Goal: Information Seeking & Learning: Learn about a topic

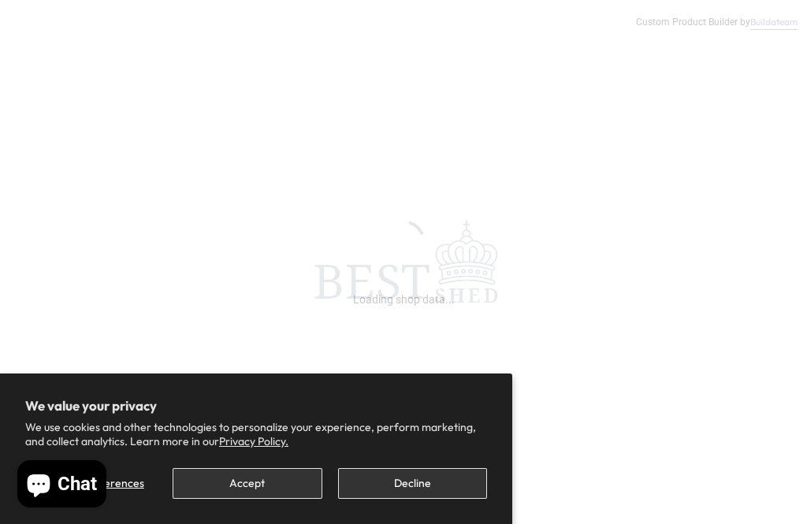
click at [430, 478] on button "Decline" at bounding box center [412, 483] width 149 height 31
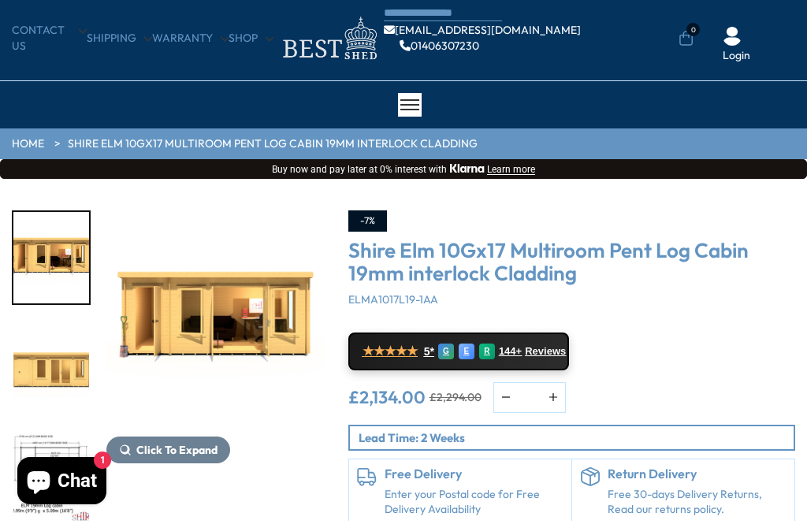
scroll to position [39, 0]
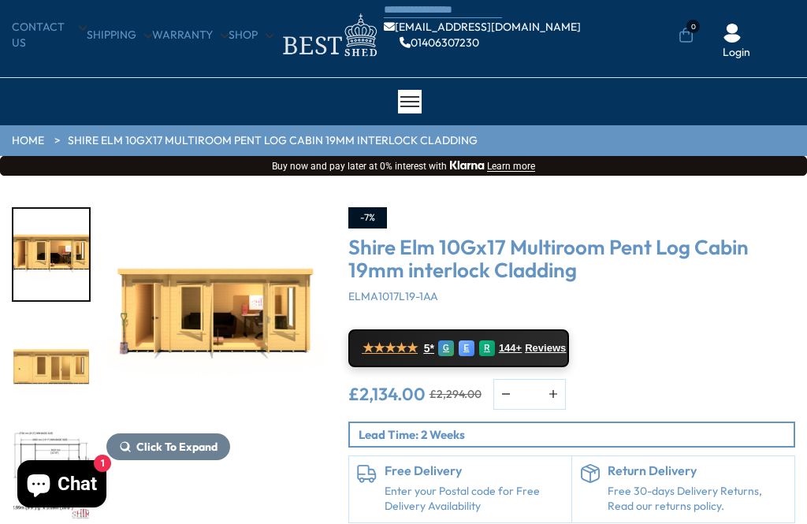
click at [216, 304] on img "1 / 10" at bounding box center [215, 316] width 218 height 218
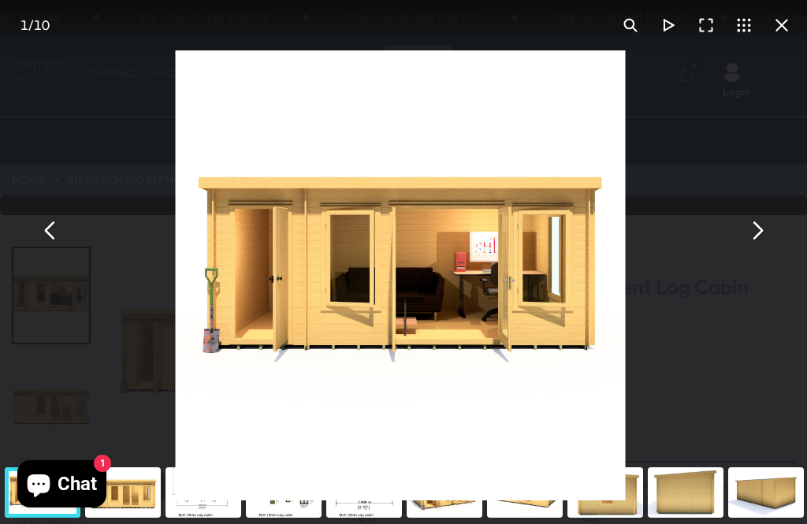
click at [755, 224] on button "You can close this modal content with the ESC key" at bounding box center [756, 231] width 38 height 38
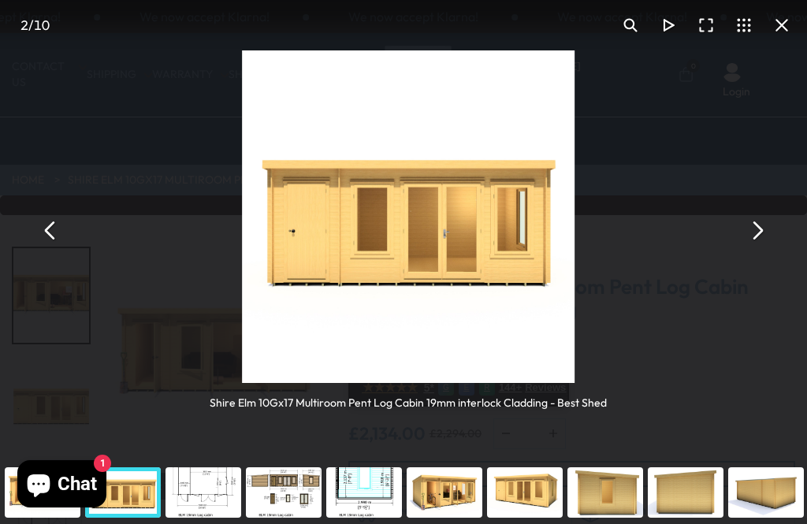
click at [771, 228] on button "You can close this modal content with the ESC key" at bounding box center [756, 231] width 38 height 38
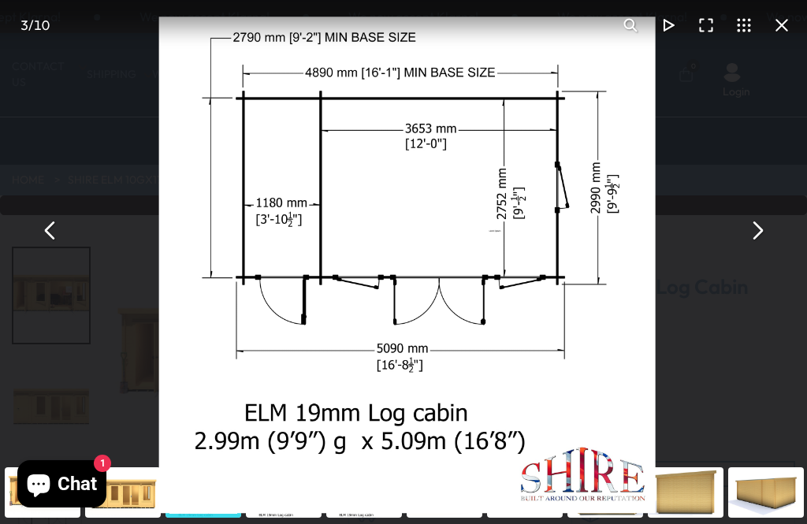
click at [758, 240] on button "You can close this modal content with the ESC key" at bounding box center [756, 231] width 38 height 38
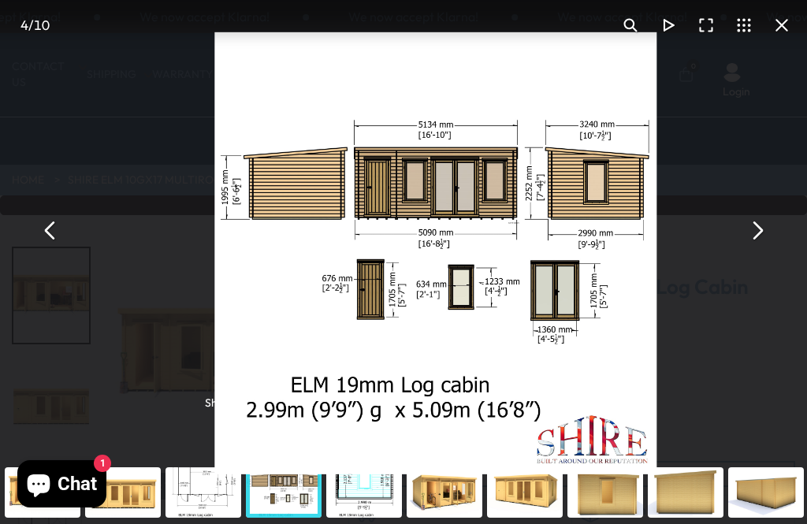
click at [762, 234] on button "You can close this modal content with the ESC key" at bounding box center [756, 231] width 38 height 38
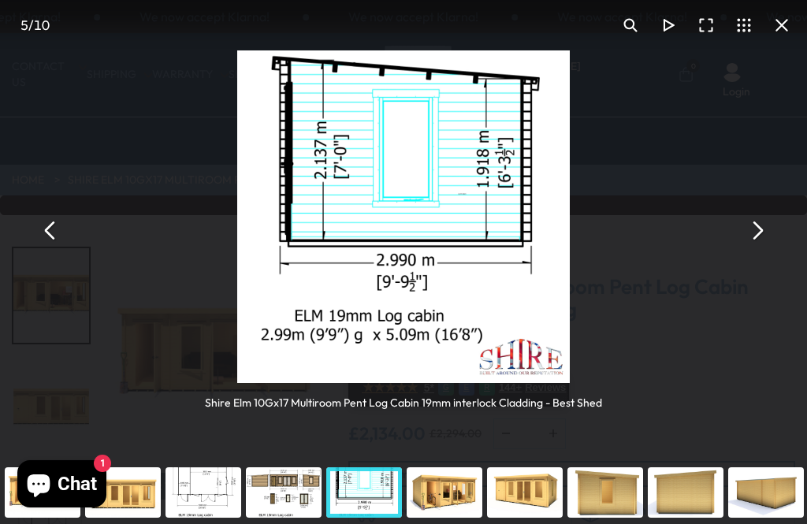
click at [749, 237] on button "You can close this modal content with the ESC key" at bounding box center [756, 231] width 38 height 38
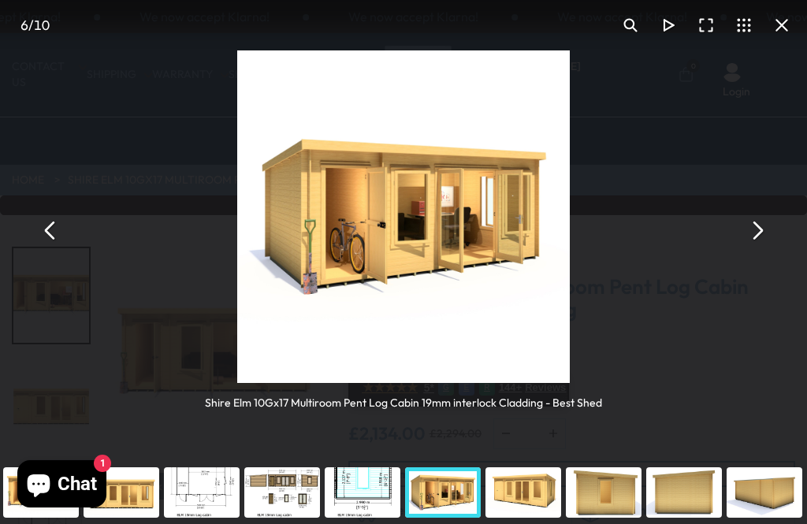
click at [762, 226] on button "You can close this modal content with the ESC key" at bounding box center [756, 231] width 38 height 38
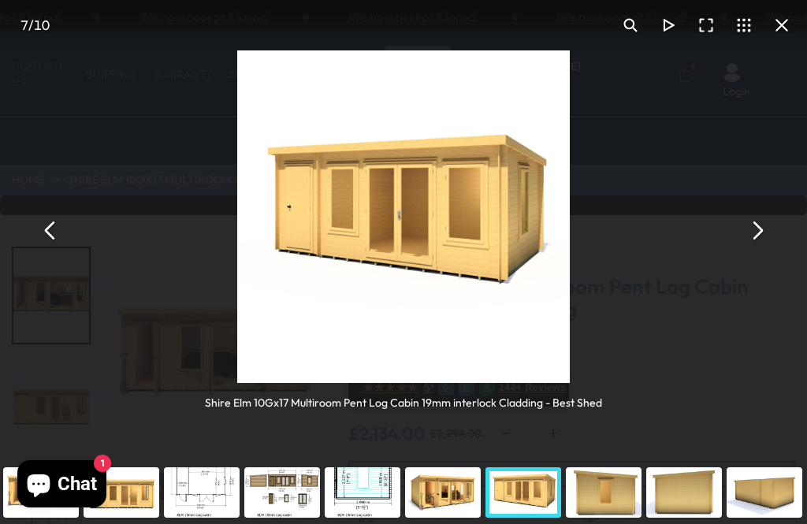
click at [737, 351] on div "Shire Elm 10Gx17 Multiroom Pent Log Cabin 19mm interlock Cladding - Best Shed" at bounding box center [403, 230] width 807 height 461
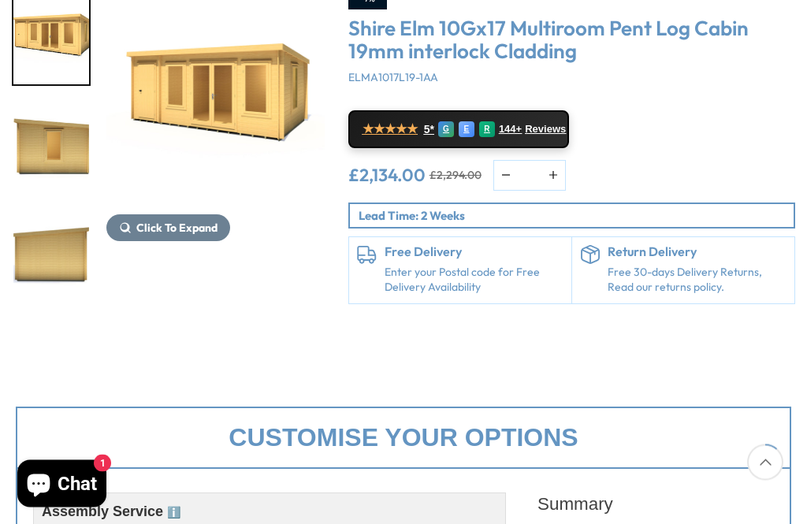
scroll to position [283, 0]
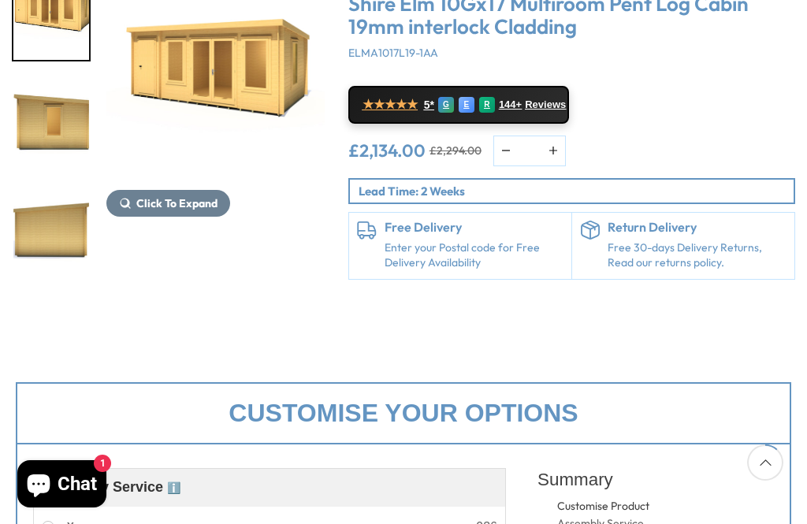
click at [655, 300] on div "Click To Expand Click To Expand Click To Expand Click To Expand Click To Expand…" at bounding box center [403, 133] width 807 height 402
click at [680, 314] on div "Click To Expand Click To Expand Click To Expand Click To Expand Click To Expand…" at bounding box center [403, 133] width 807 height 402
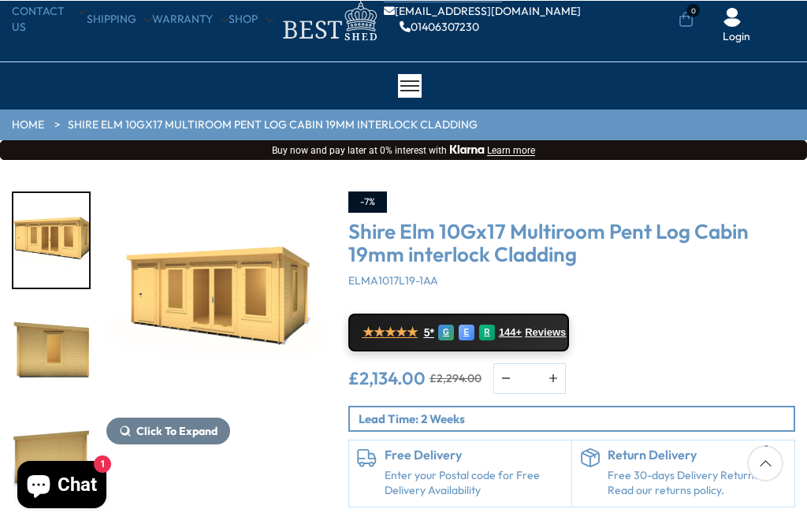
scroll to position [54, 0]
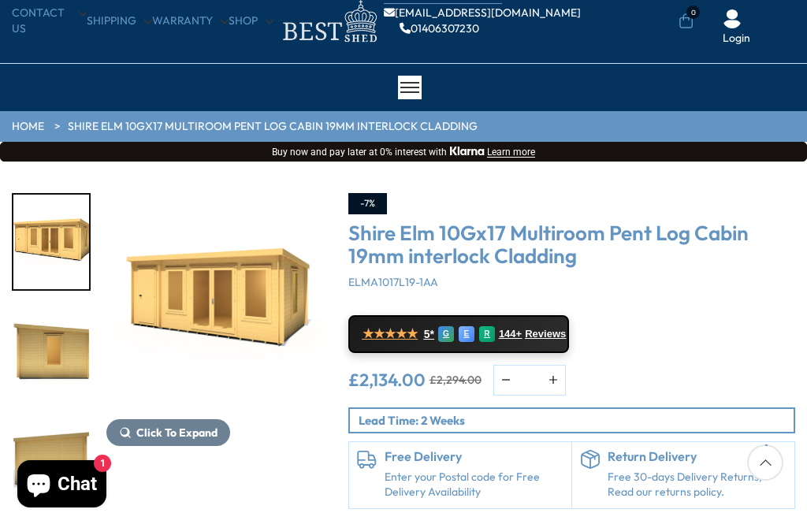
click at [280, 323] on img "7 / 10" at bounding box center [215, 302] width 218 height 218
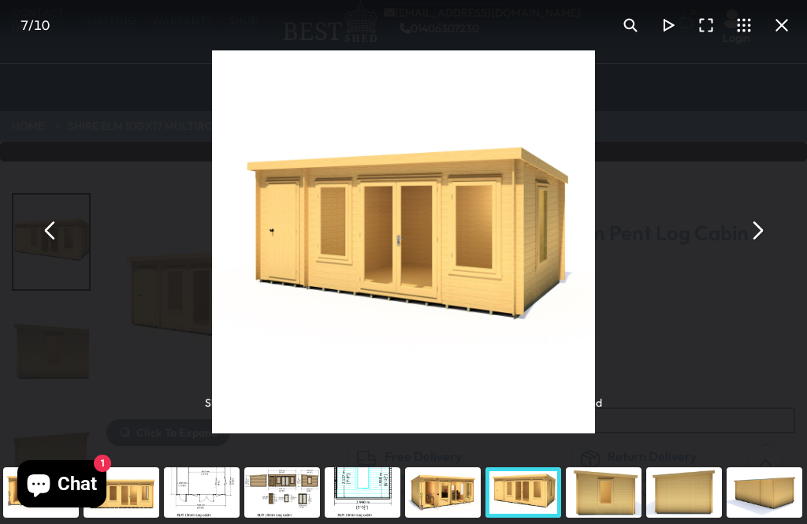
click at [772, 245] on button "You can close this modal content with the ESC key" at bounding box center [756, 231] width 38 height 38
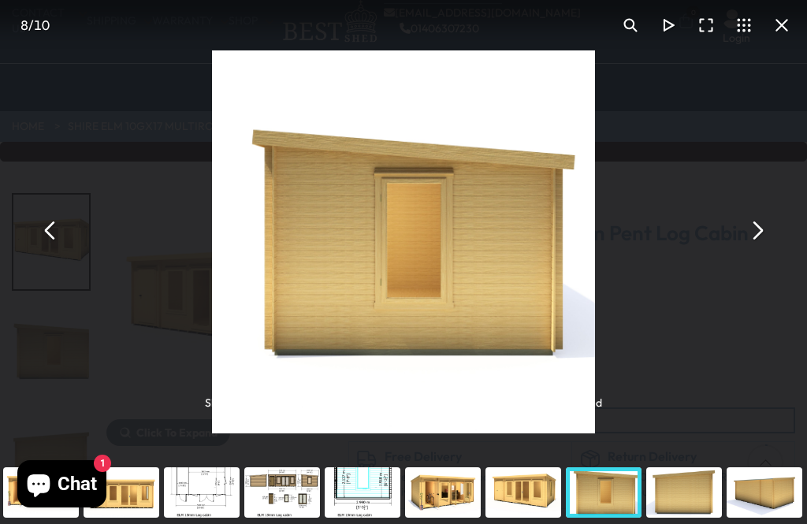
click at [767, 250] on button "You can close this modal content with the ESC key" at bounding box center [756, 231] width 38 height 38
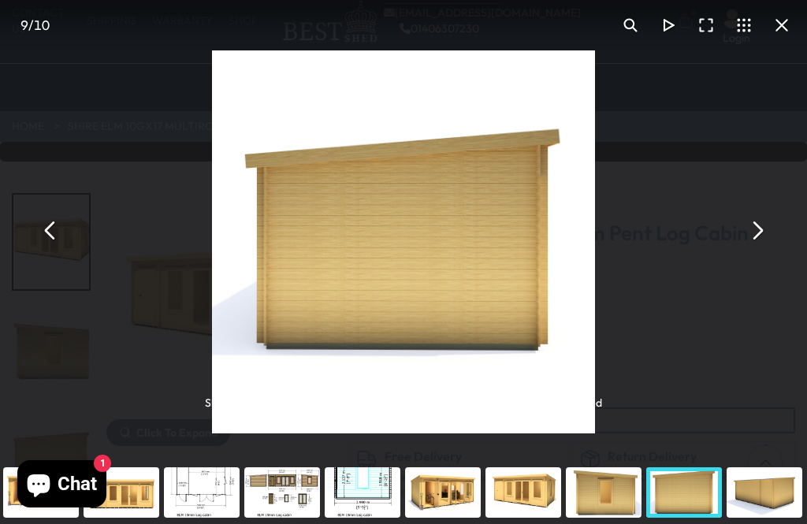
click at [771, 250] on button "You can close this modal content with the ESC key" at bounding box center [756, 231] width 38 height 38
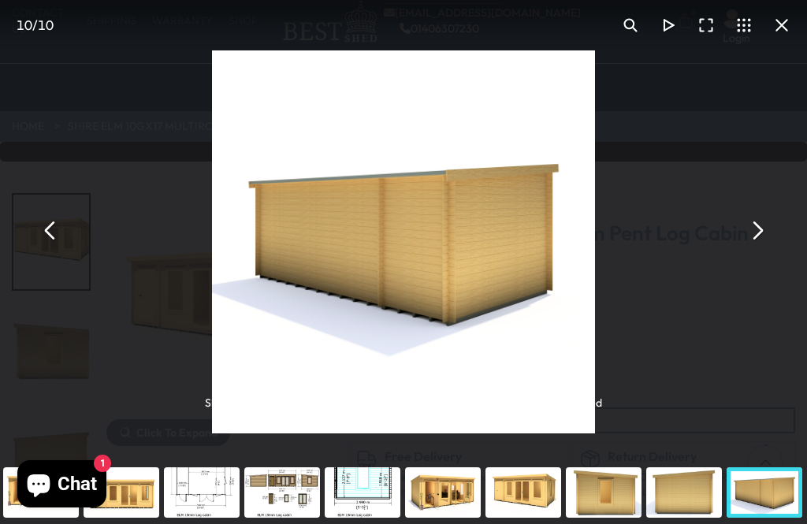
click at [781, 247] on div "Shire Elm 10Gx17 Multiroom Pent Log Cabin 19mm interlock Cladding - Best Shed" at bounding box center [403, 230] width 807 height 461
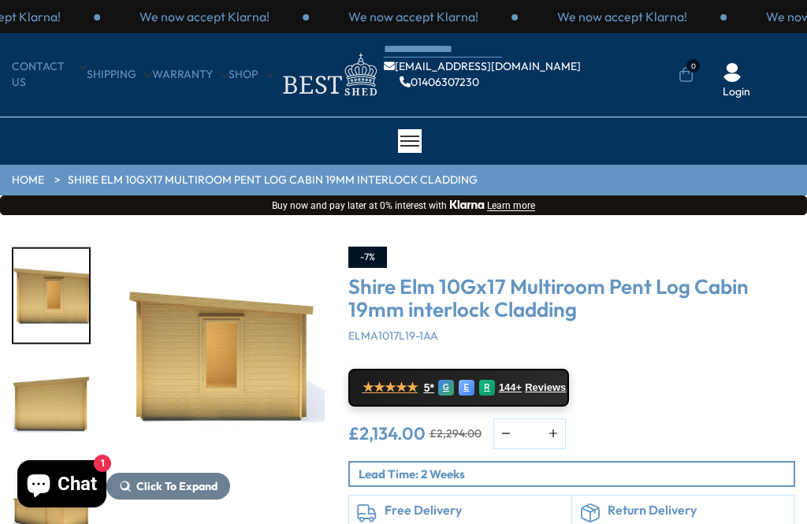
scroll to position [104, 0]
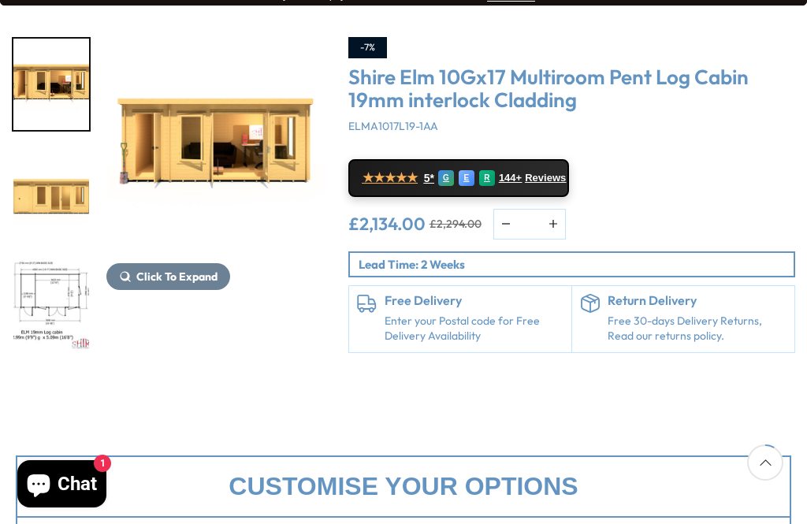
scroll to position [210, 0]
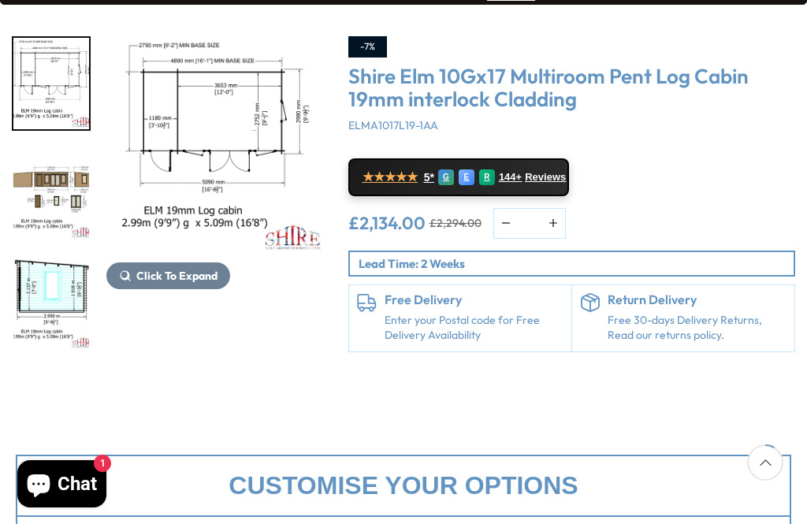
click at [50, 302] on img "5 / 10" at bounding box center [51, 303] width 76 height 91
click at [265, 158] on img "3 / 10" at bounding box center [215, 145] width 218 height 218
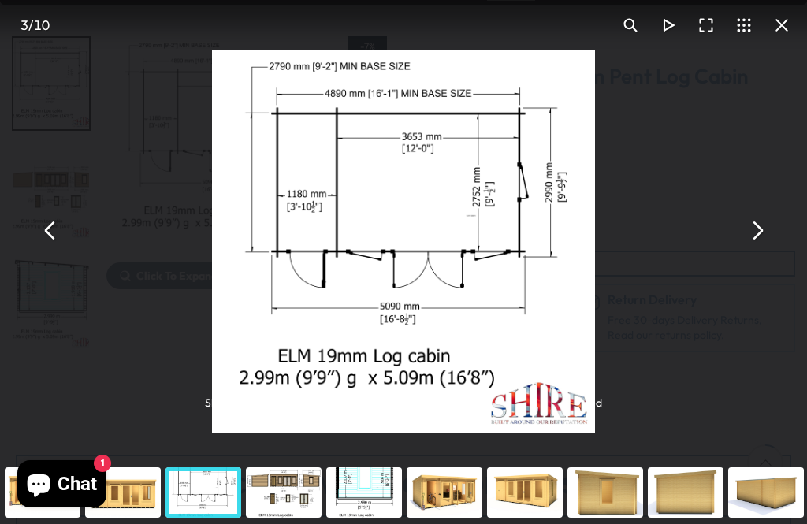
click at [292, 523] on div "You can close this modal content with the ESC key" at bounding box center [283, 492] width 80 height 63
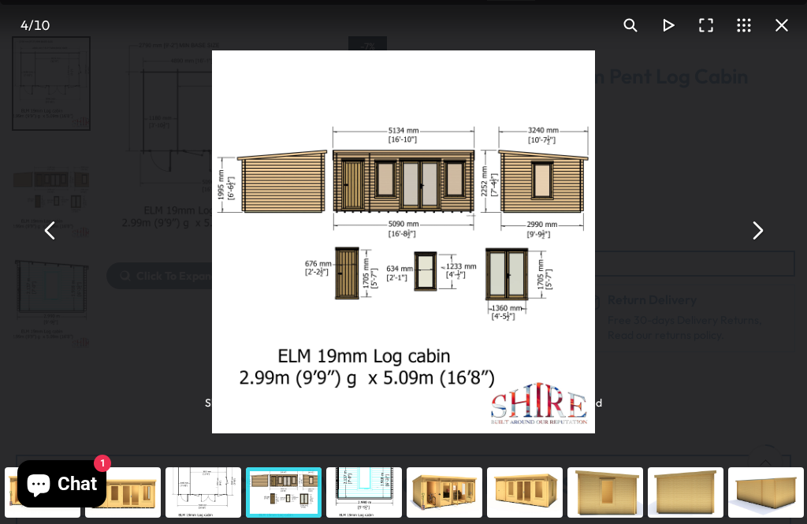
click at [749, 250] on button "You can close this modal content with the ESC key" at bounding box center [756, 231] width 38 height 38
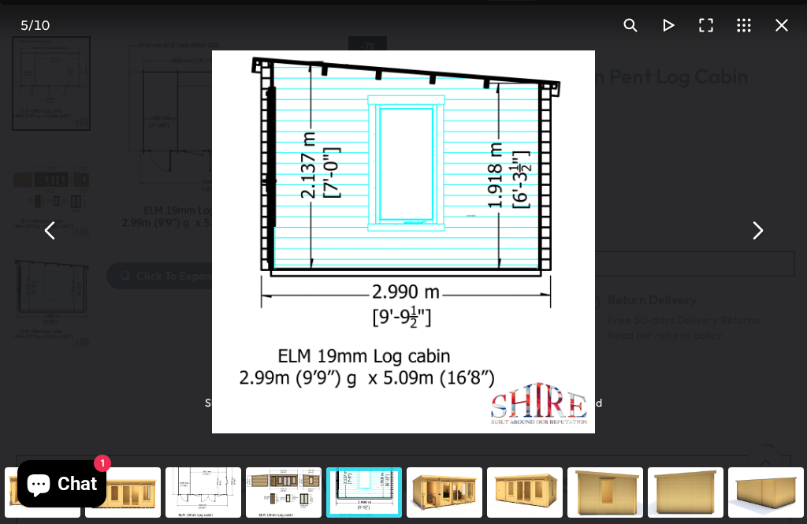
click at [758, 250] on button "You can close this modal content with the ESC key" at bounding box center [756, 231] width 38 height 38
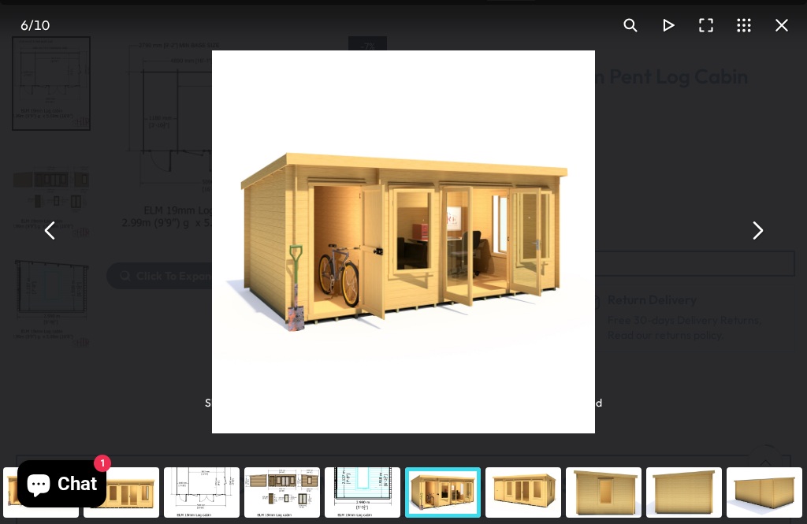
click at [759, 250] on button "You can close this modal content with the ESC key" at bounding box center [756, 231] width 38 height 38
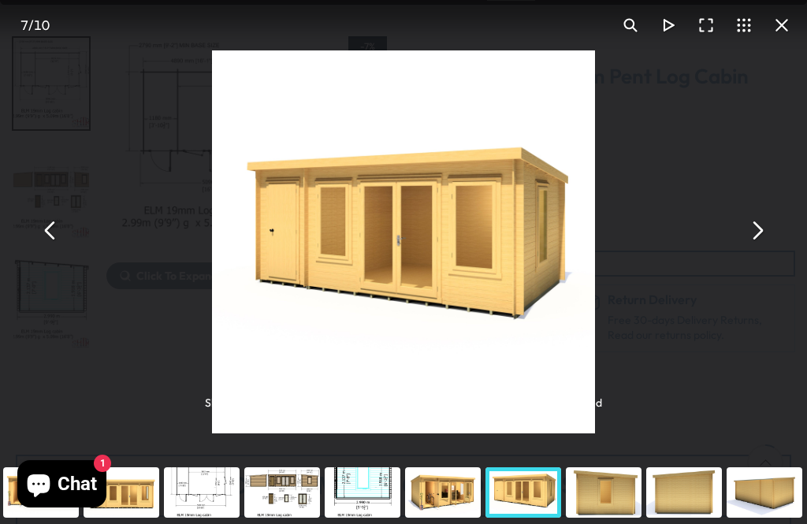
click at [771, 250] on button "You can close this modal content with the ESC key" at bounding box center [756, 231] width 38 height 38
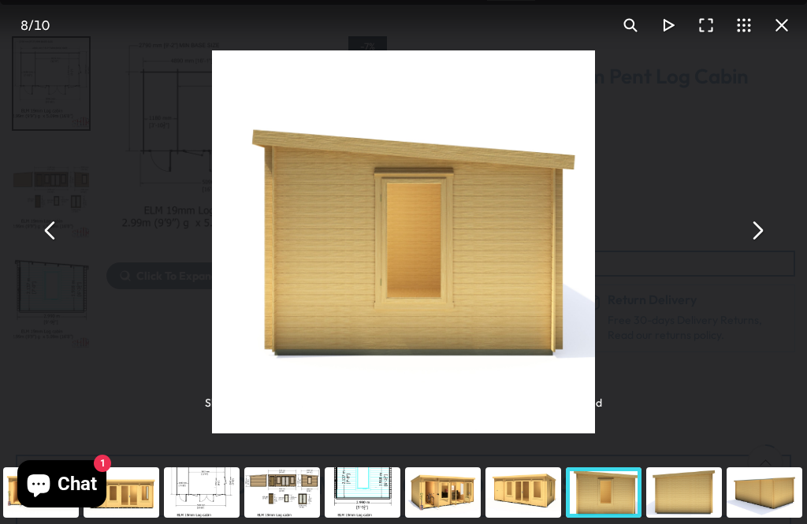
click at [776, 253] on div "Shire Elm 10Gx17 Multiroom Pent Log Cabin 19mm interlock Cladding - Best Shed" at bounding box center [403, 230] width 807 height 461
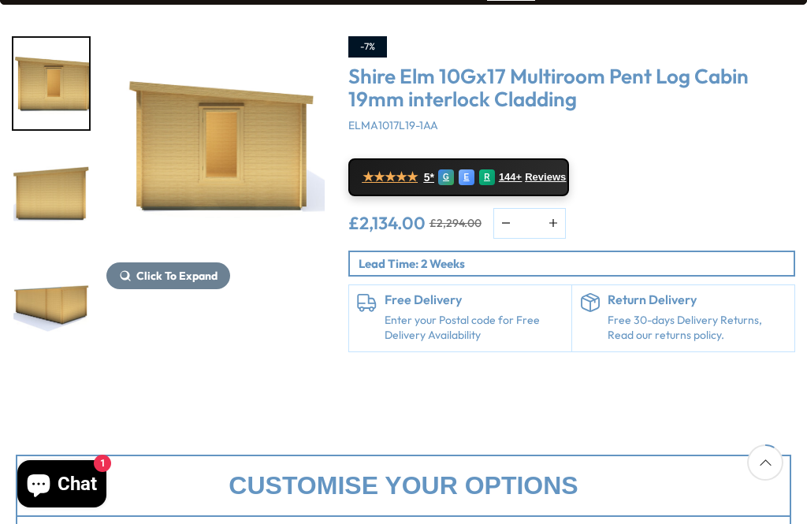
click at [756, 255] on p "Lead Time: 2 Weeks" at bounding box center [575, 263] width 435 height 17
